Goal: Navigation & Orientation: Find specific page/section

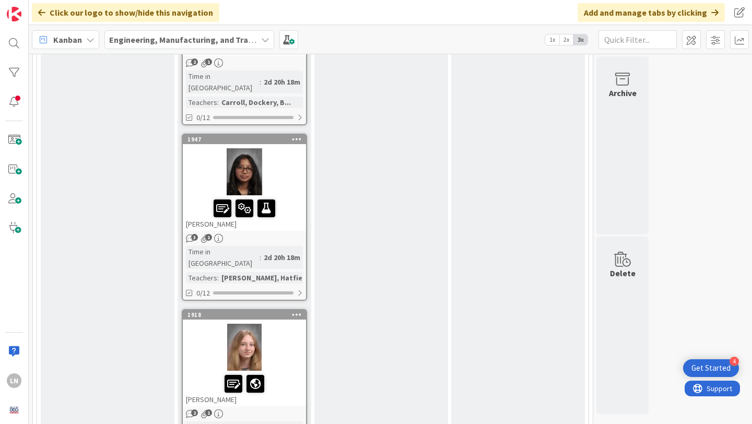
scroll to position [1270, 0]
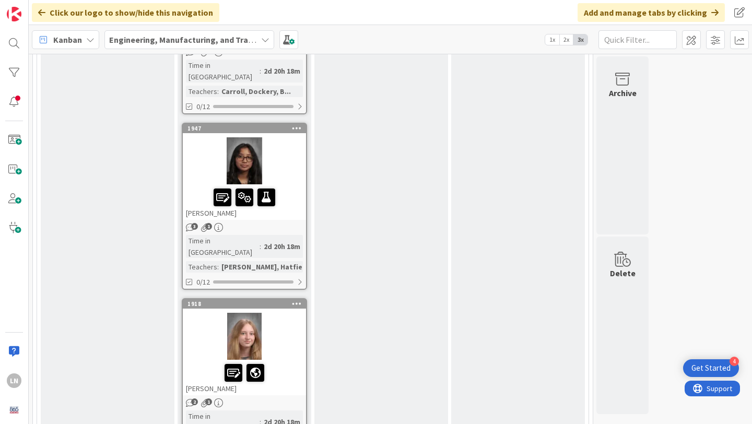
click at [287, 137] on div at bounding box center [244, 160] width 123 height 47
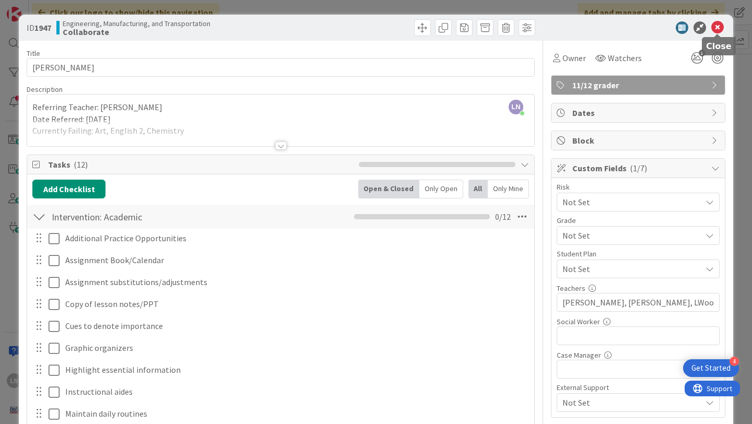
click at [718, 30] on icon at bounding box center [717, 27] width 13 height 13
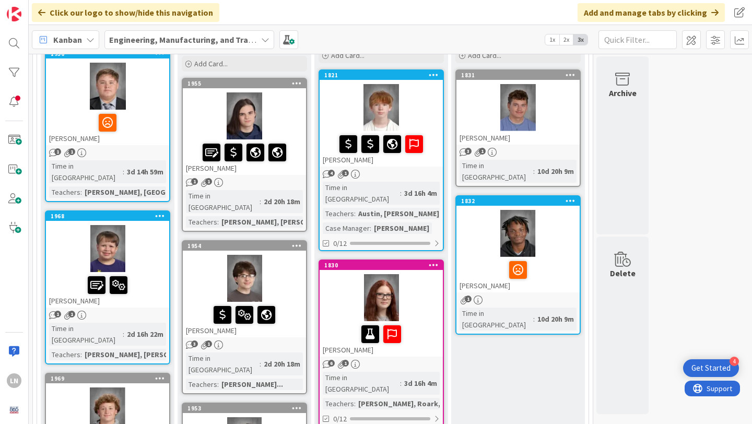
scroll to position [136, 0]
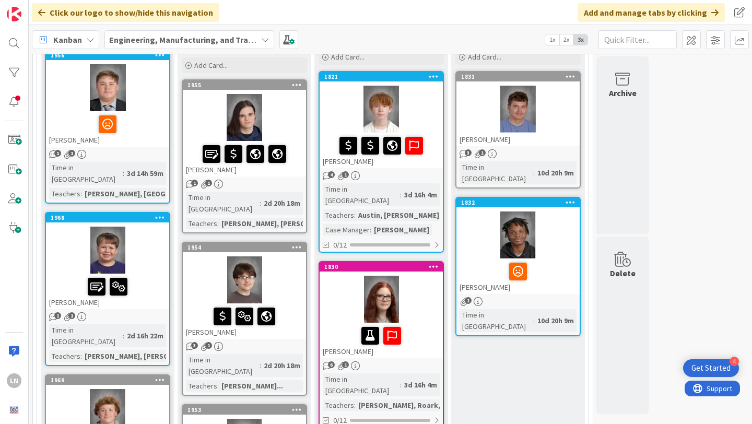
click at [404, 288] on div at bounding box center [380, 299] width 123 height 47
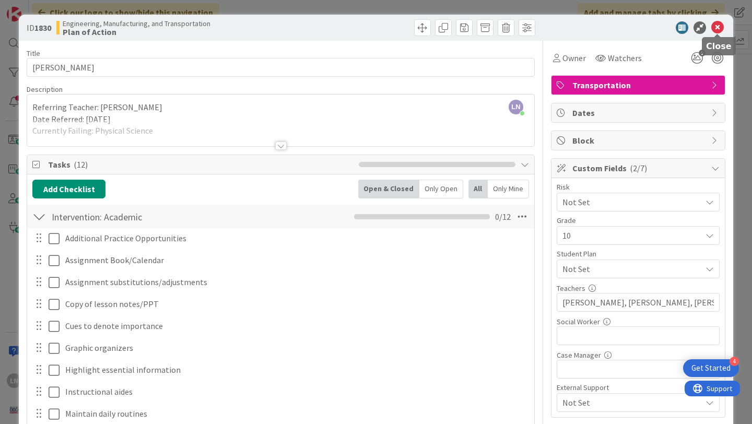
click at [712, 31] on icon at bounding box center [717, 27] width 13 height 13
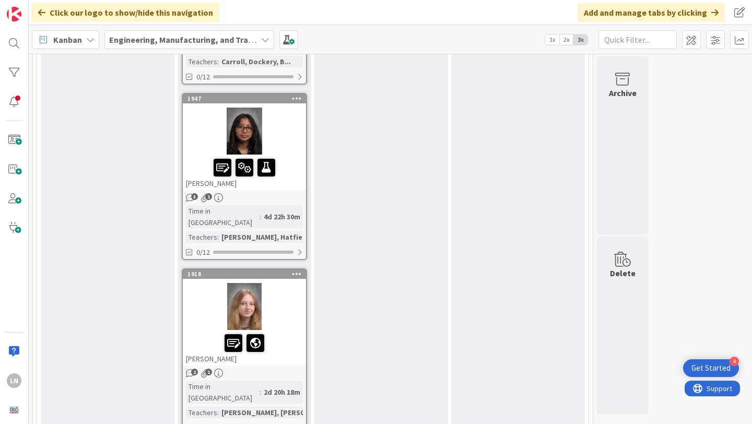
scroll to position [1298, 0]
